Goal: Information Seeking & Learning: Check status

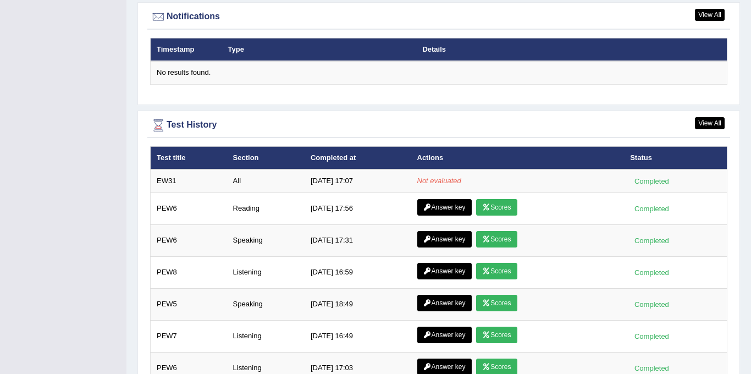
scroll to position [1433, 0]
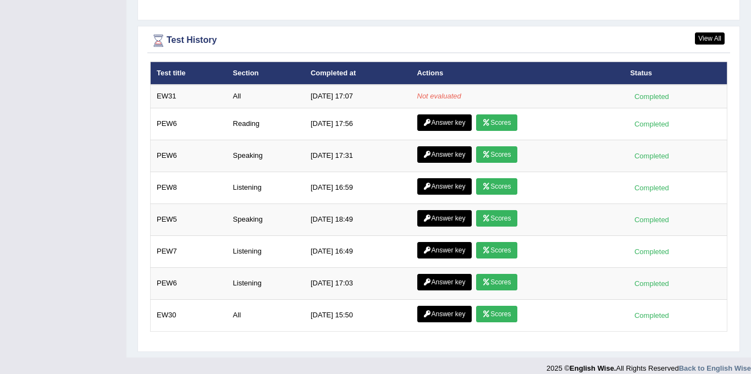
scroll to position [1432, 0]
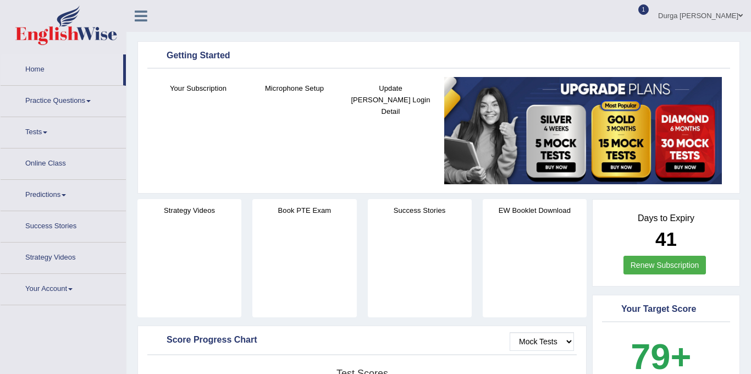
click at [641, 20] on div at bounding box center [633, 16] width 16 height 16
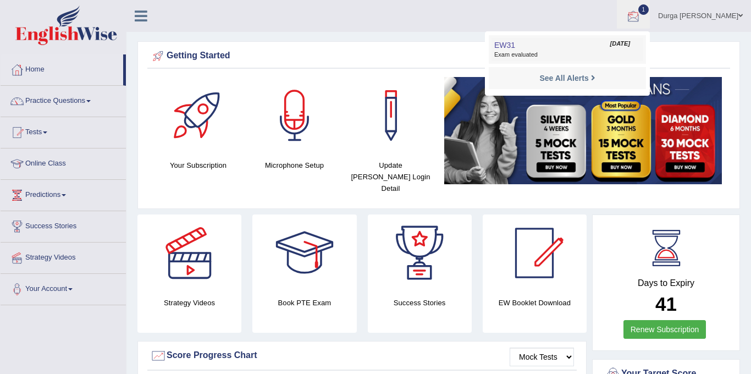
click at [610, 53] on span "Exam evaluated" at bounding box center [567, 55] width 146 height 9
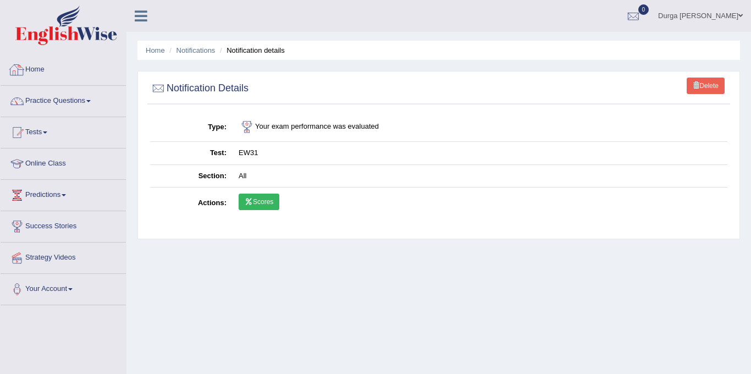
click at [44, 73] on link "Home" at bounding box center [63, 67] width 125 height 27
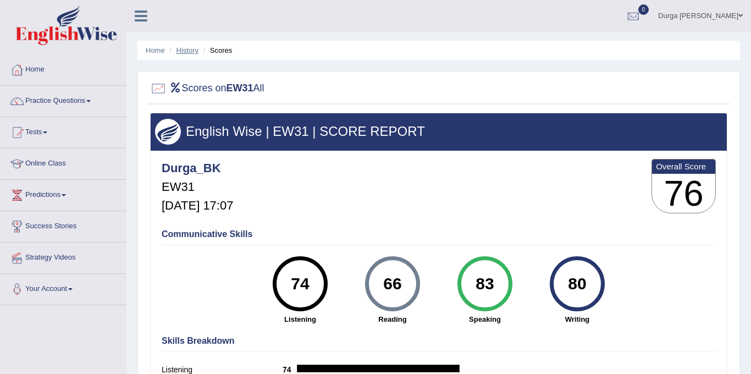
click at [188, 49] on link "History" at bounding box center [187, 50] width 22 height 8
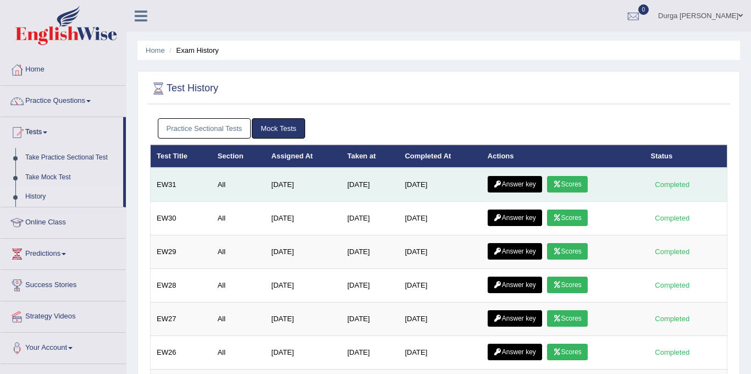
click at [525, 190] on link "Answer key" at bounding box center [514, 184] width 54 height 16
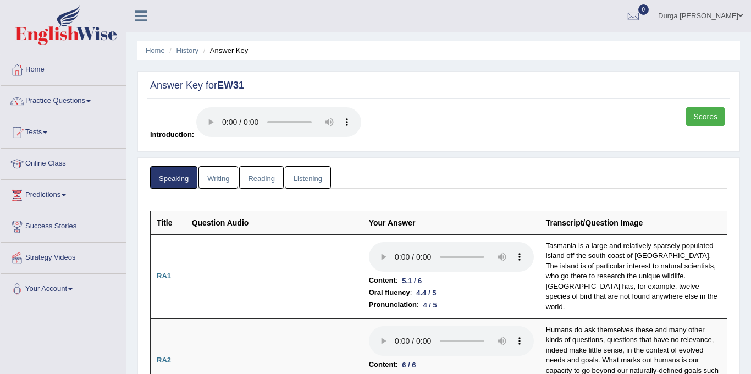
click at [217, 171] on link "Writing" at bounding box center [218, 177] width 40 height 23
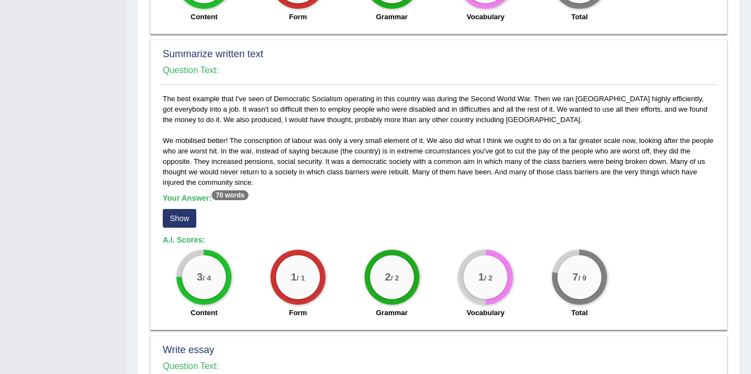
scroll to position [531, 0]
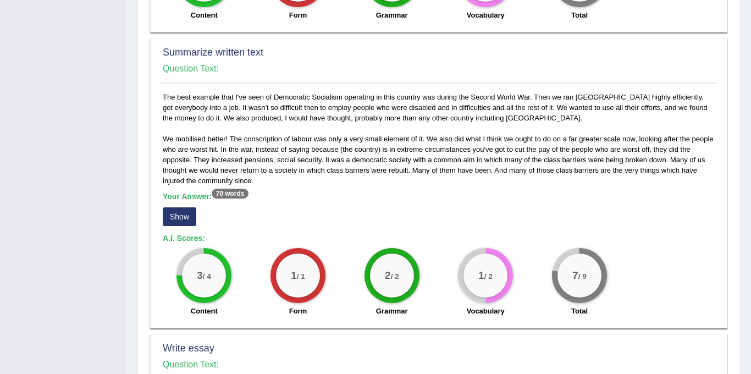
click at [176, 208] on button "Show" at bounding box center [180, 216] width 34 height 19
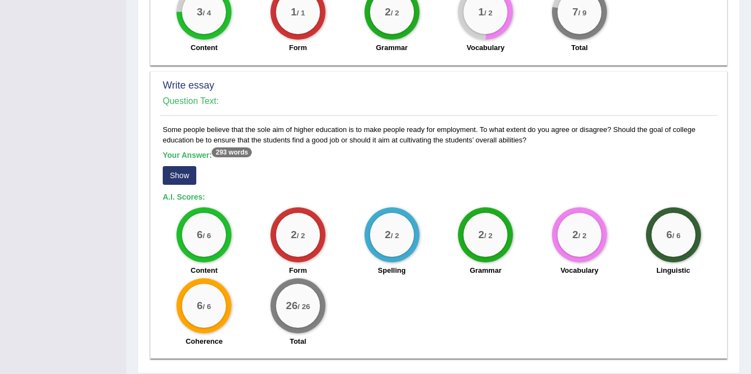
scroll to position [804, 0]
click at [186, 177] on button "Show" at bounding box center [180, 174] width 34 height 19
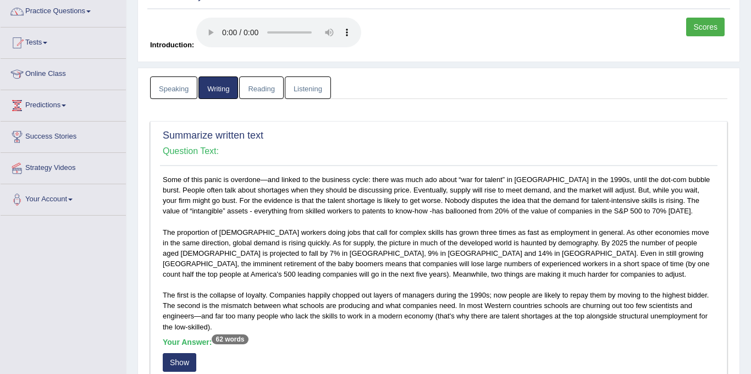
scroll to position [0, 0]
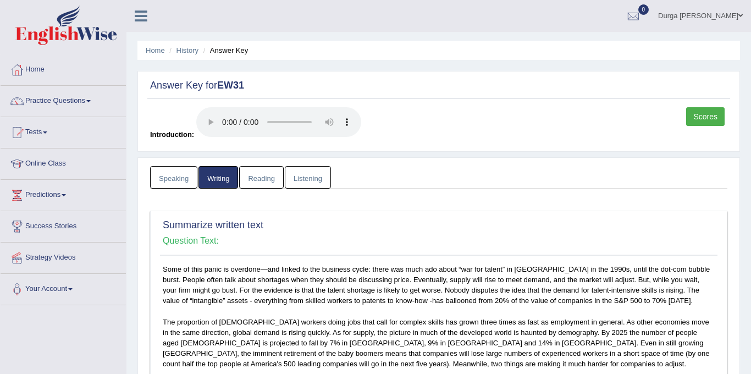
click at [271, 175] on link "Reading" at bounding box center [261, 177] width 44 height 23
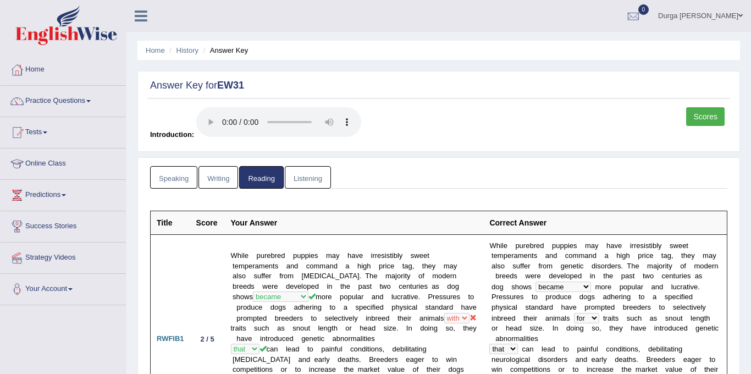
click at [327, 172] on link "Listening" at bounding box center [308, 177] width 46 height 23
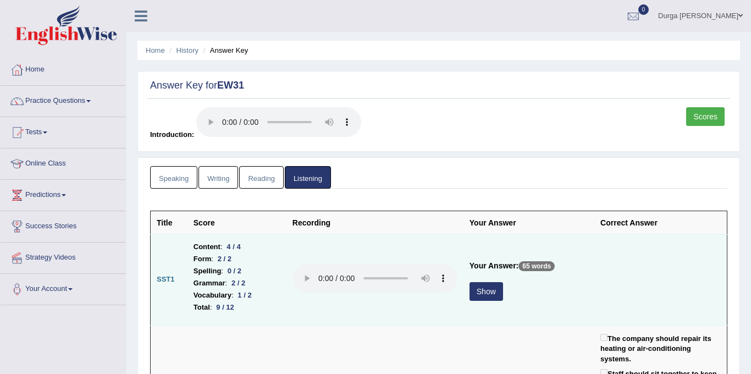
click at [486, 292] on button "Show" at bounding box center [486, 291] width 34 height 19
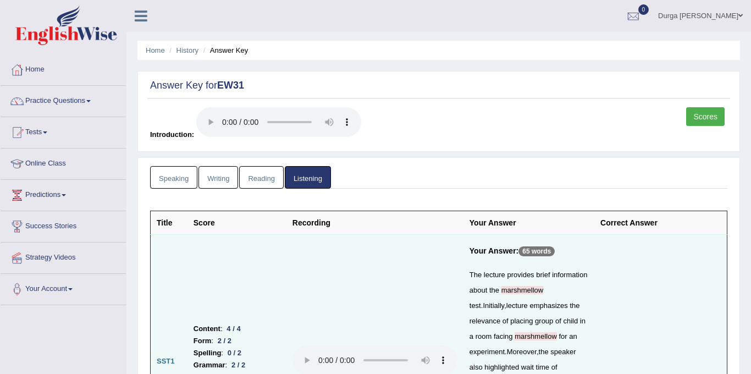
click at [703, 115] on link "Scores" at bounding box center [705, 116] width 38 height 19
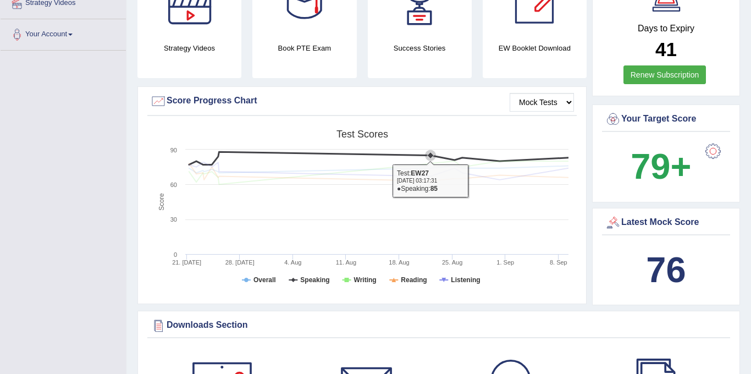
click at [431, 152] on icon at bounding box center [430, 155] width 7 height 7
click at [430, 152] on icon at bounding box center [430, 155] width 7 height 7
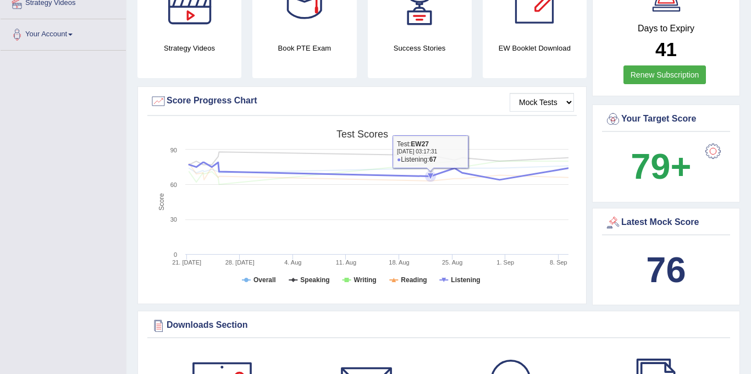
click at [412, 162] on icon at bounding box center [379, 171] width 390 height 18
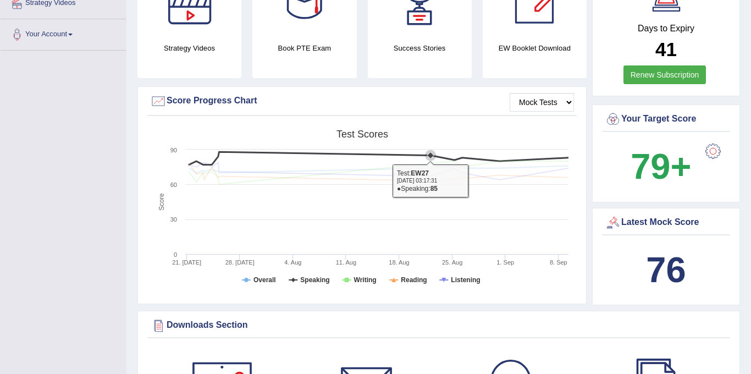
click at [431, 152] on icon at bounding box center [430, 155] width 7 height 7
click at [301, 276] on tspan "Speaking" at bounding box center [314, 280] width 29 height 8
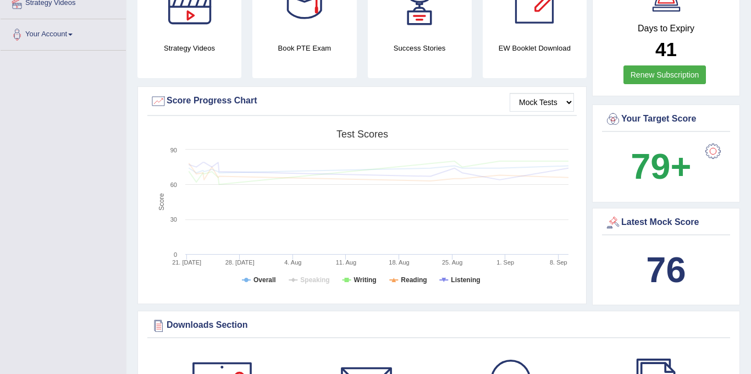
click at [311, 276] on tspan "Speaking" at bounding box center [314, 280] width 29 height 8
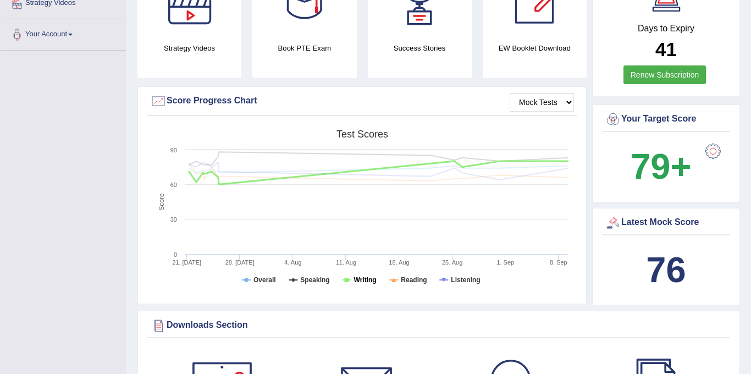
click at [348, 277] on icon at bounding box center [346, 279] width 4 height 4
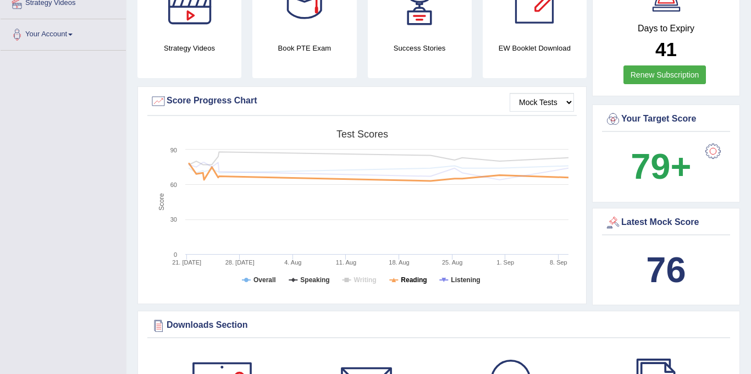
click at [411, 276] on tspan "Reading" at bounding box center [414, 280] width 26 height 8
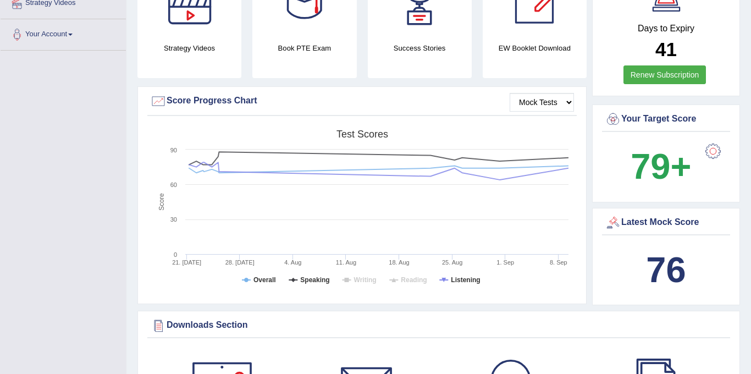
click at [468, 262] on rect at bounding box center [362, 209] width 424 height 170
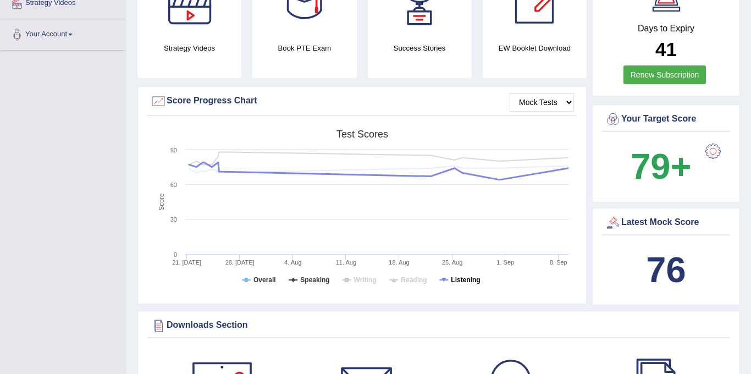
click at [465, 276] on tspan "Listening" at bounding box center [465, 280] width 29 height 8
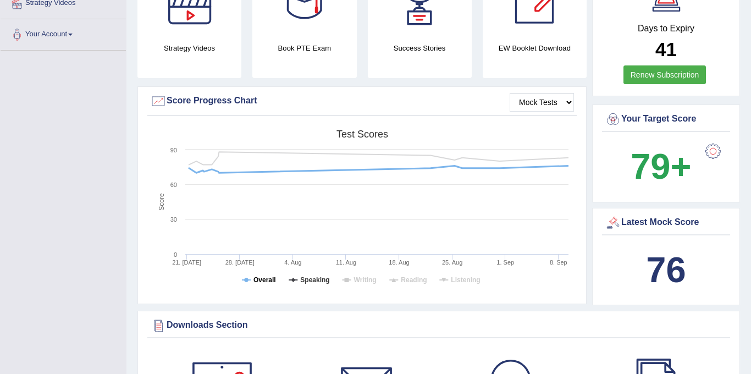
click at [268, 276] on tspan "Overall" at bounding box center [264, 280] width 23 height 8
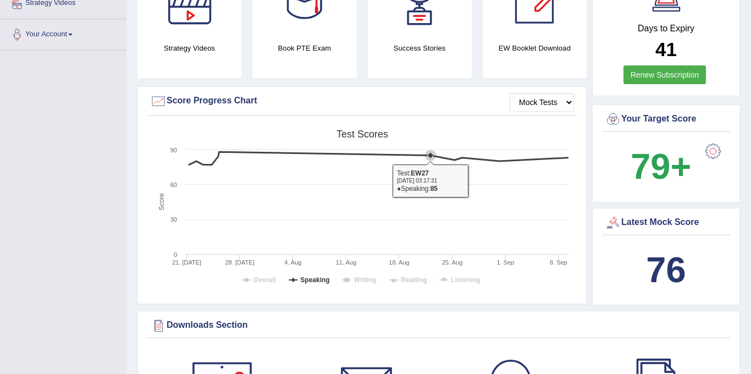
click at [427, 150] on icon at bounding box center [430, 155] width 11 height 11
